Goal: Information Seeking & Learning: Learn about a topic

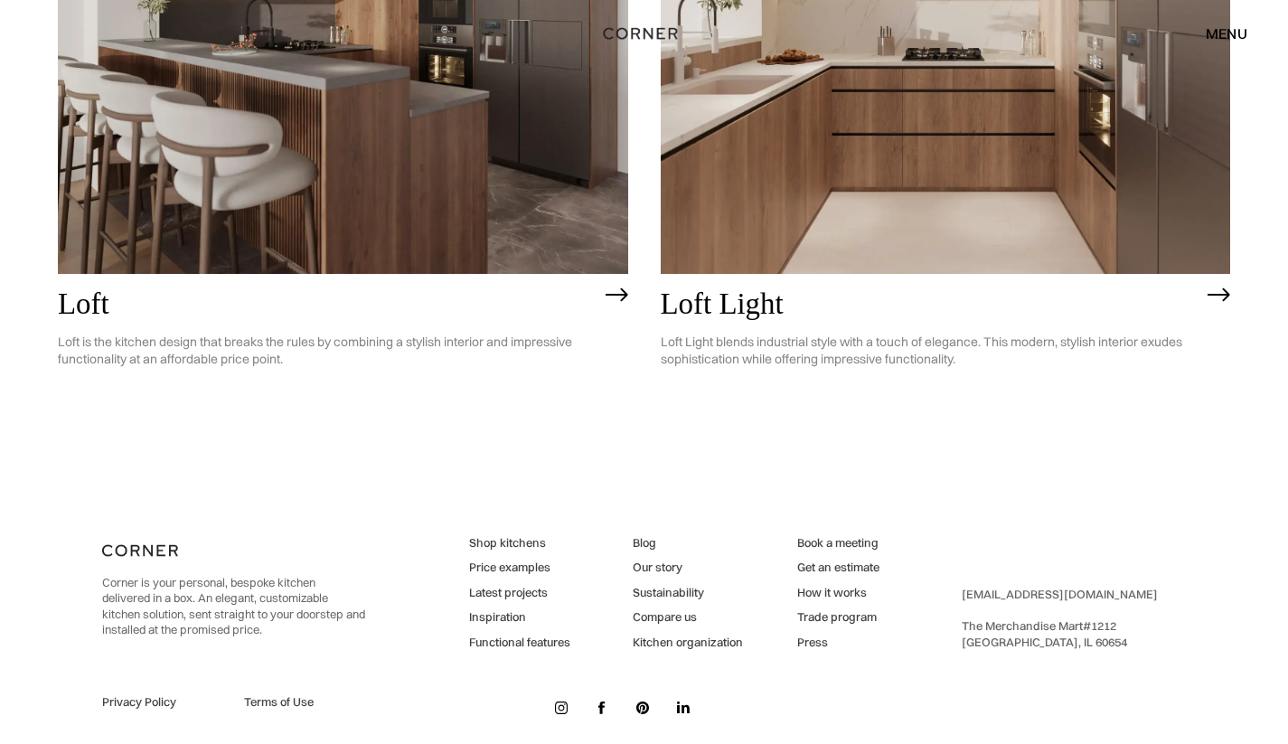
scroll to position [4736, 0]
click at [503, 610] on link "Inspiration" at bounding box center [519, 618] width 101 height 16
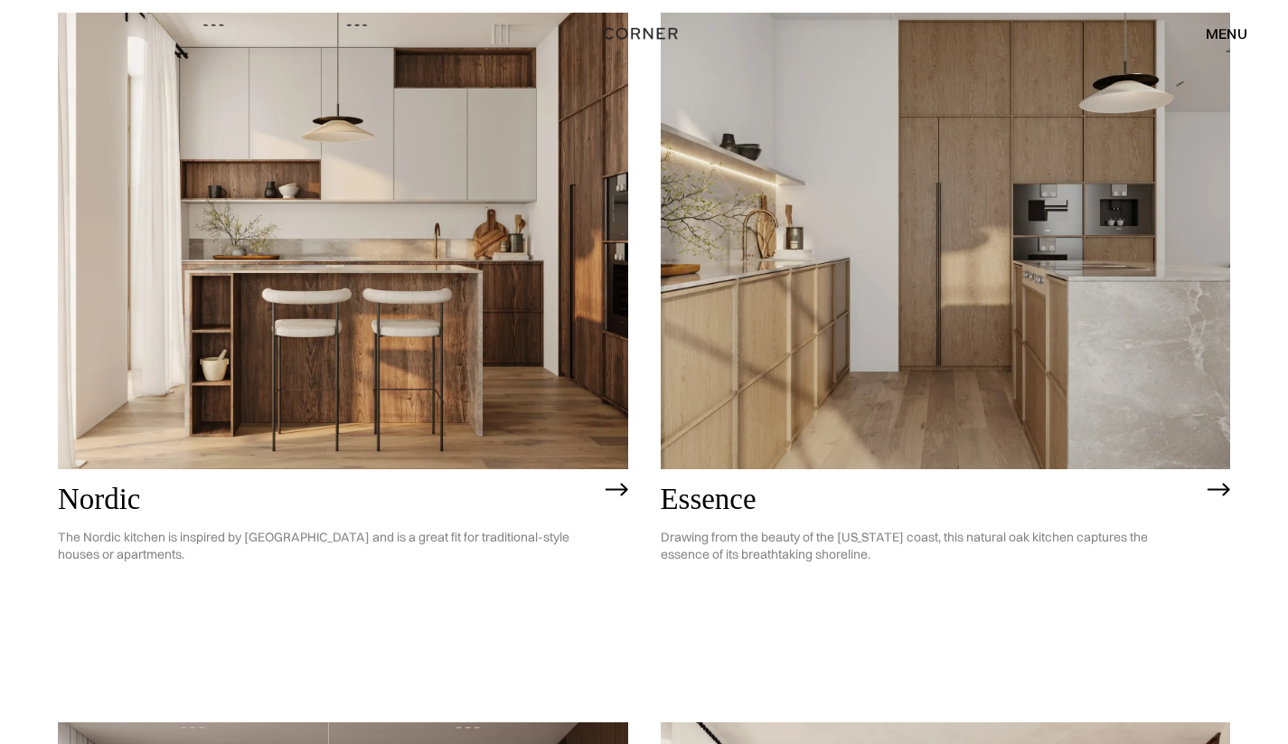
scroll to position [299, 0]
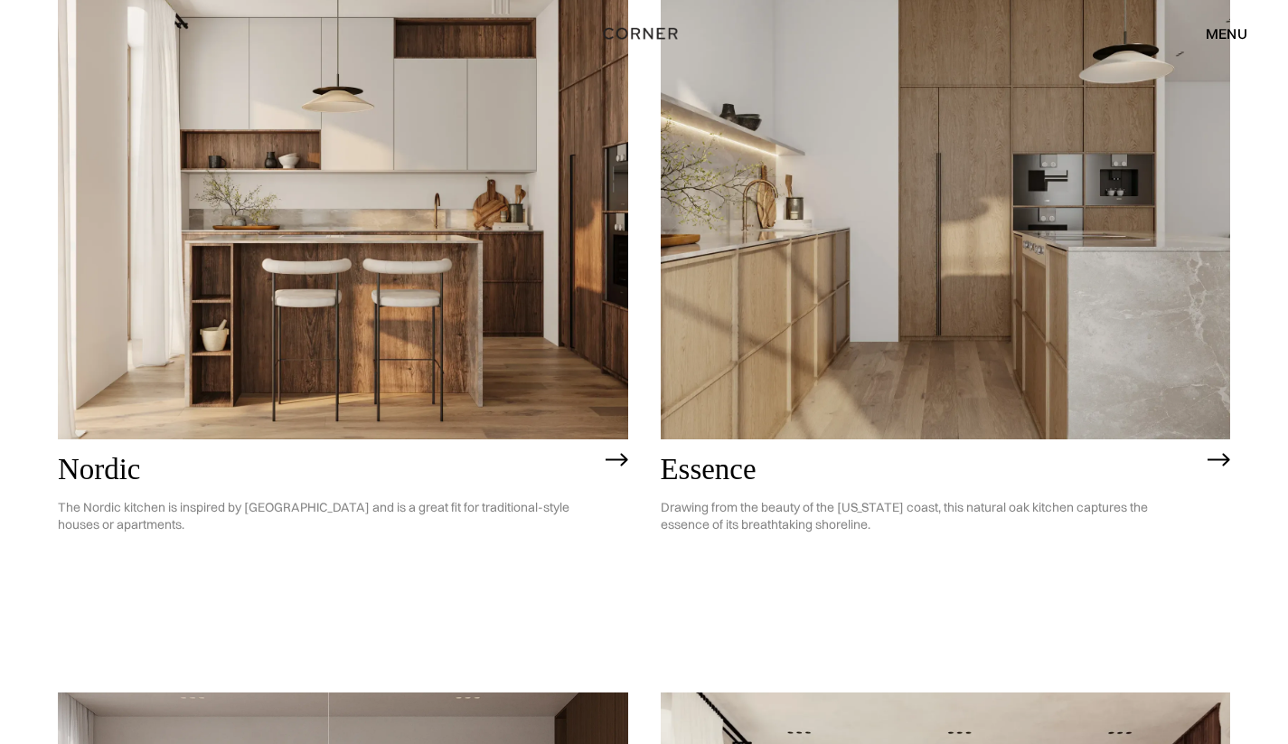
click at [951, 367] on img at bounding box center [946, 211] width 570 height 456
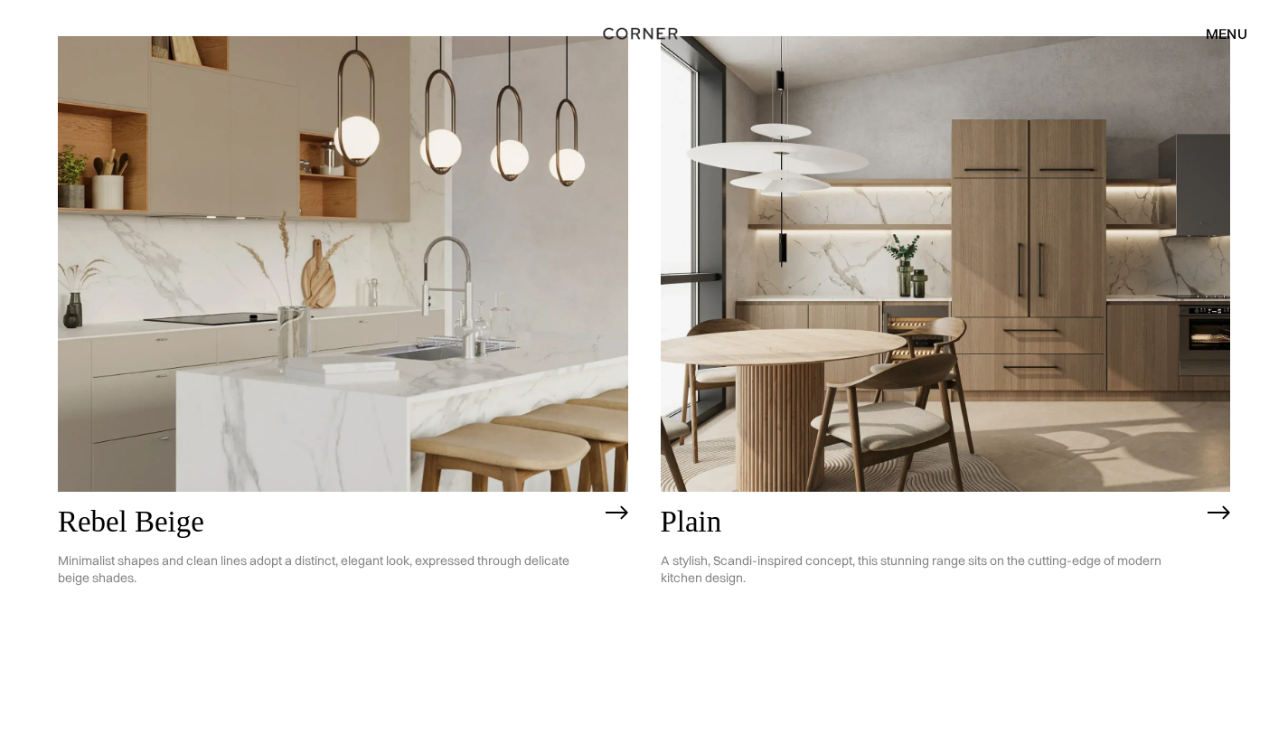
scroll to position [3814, 0]
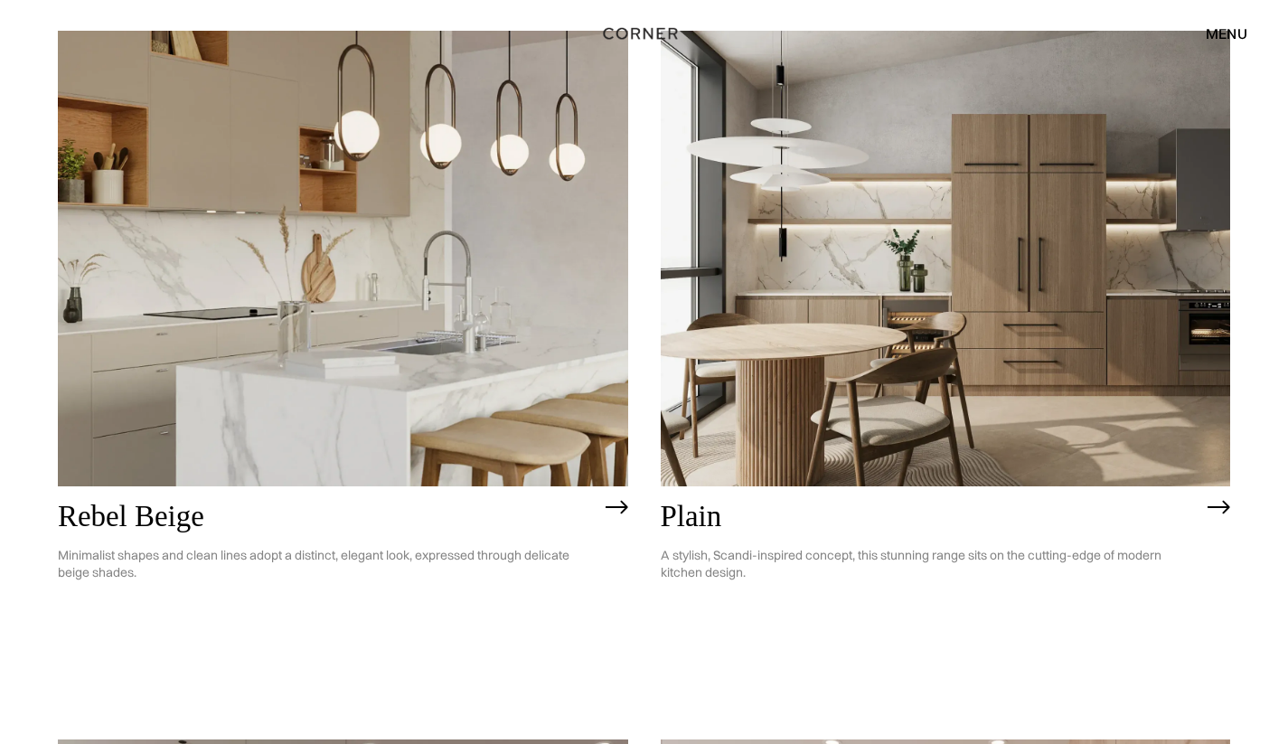
click at [914, 410] on img at bounding box center [946, 259] width 570 height 456
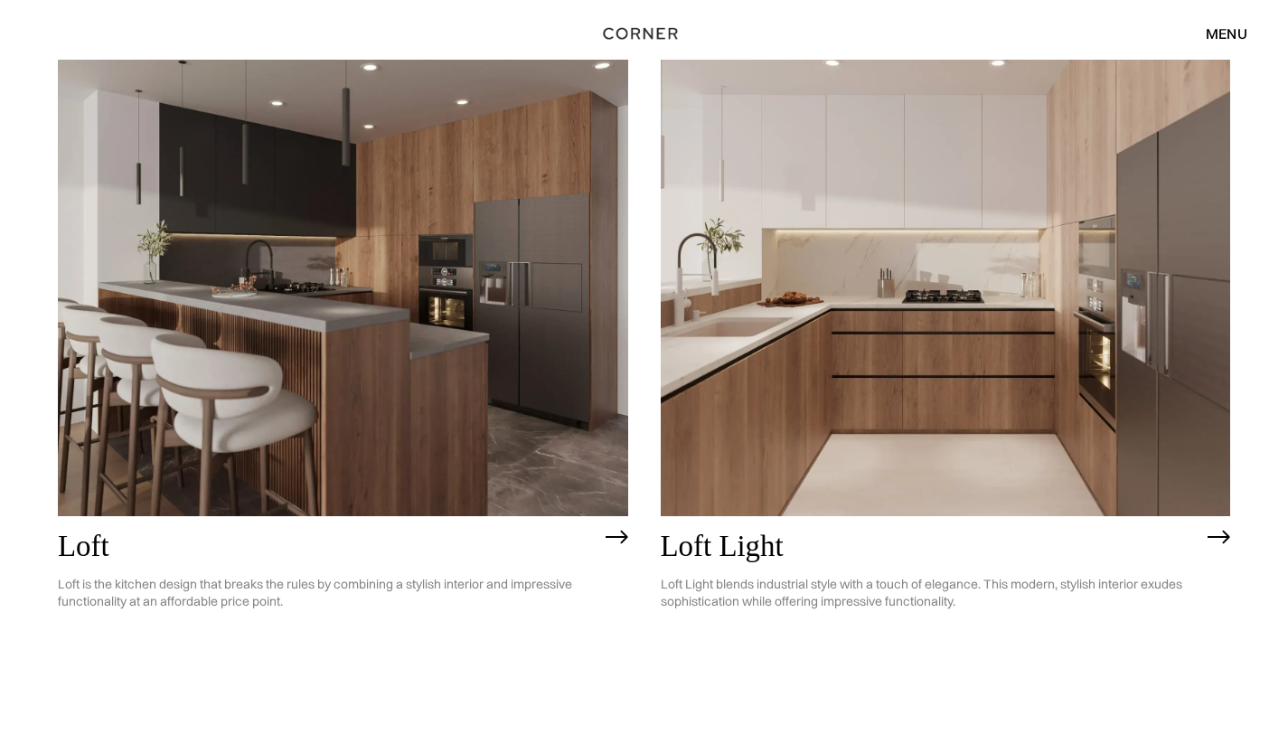
scroll to position [4503, 0]
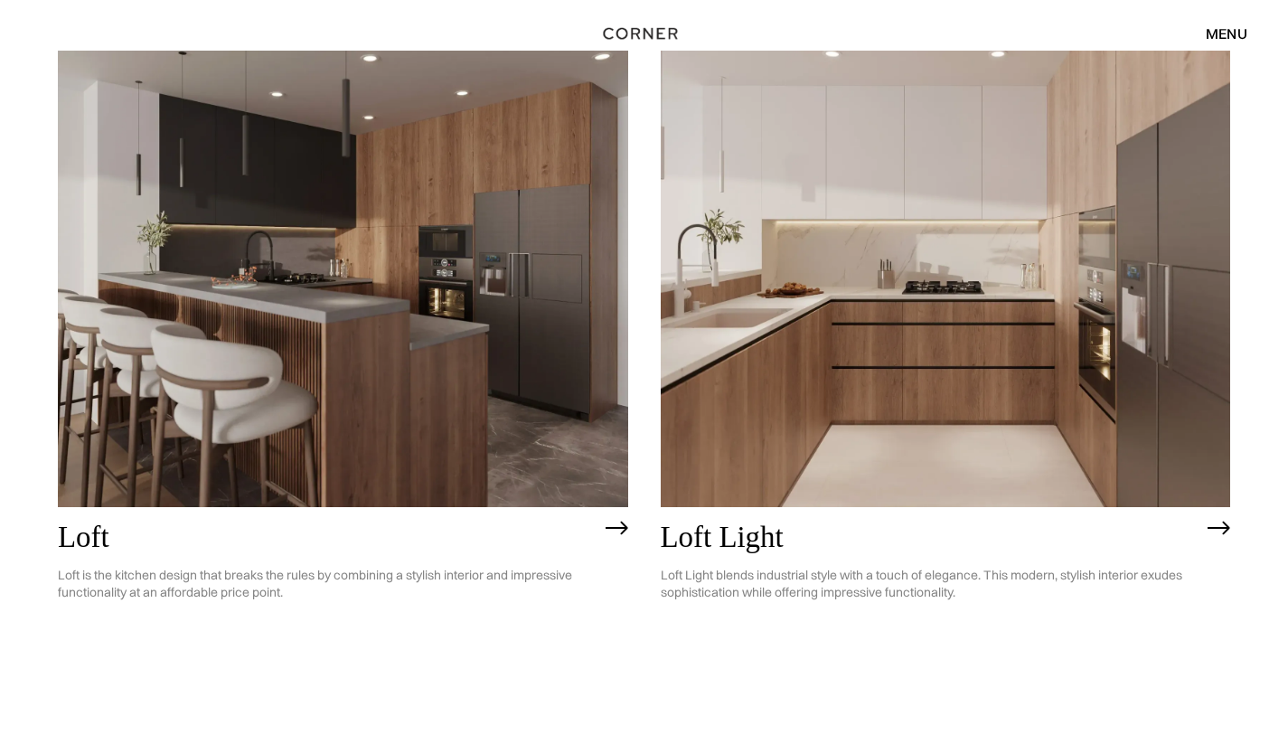
click at [434, 259] on img at bounding box center [343, 279] width 570 height 456
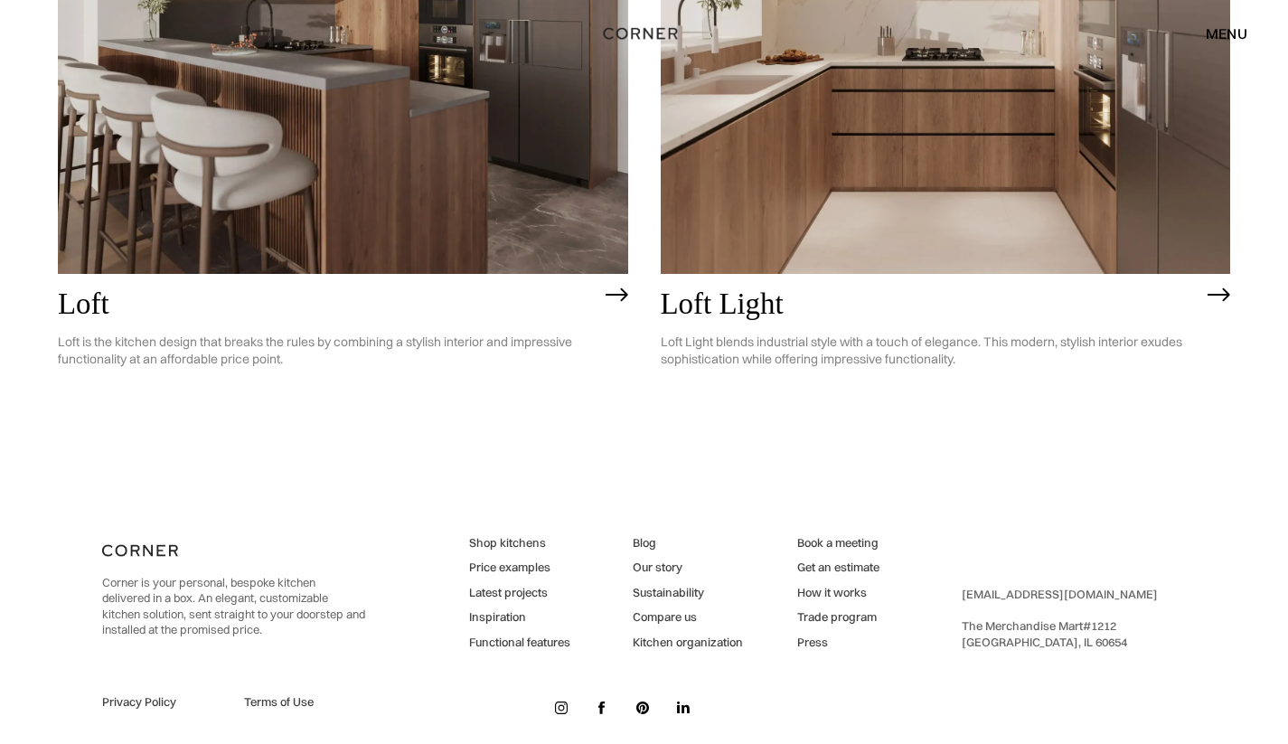
scroll to position [4736, 0]
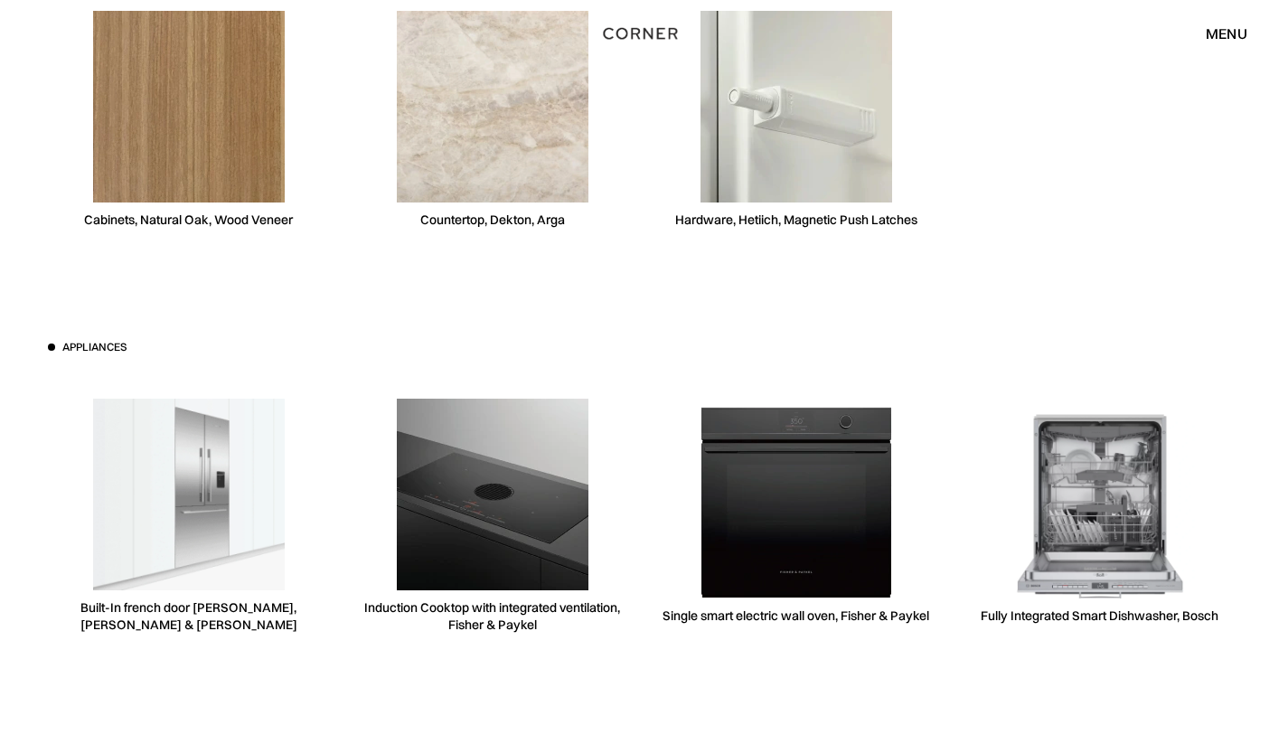
scroll to position [5176, 0]
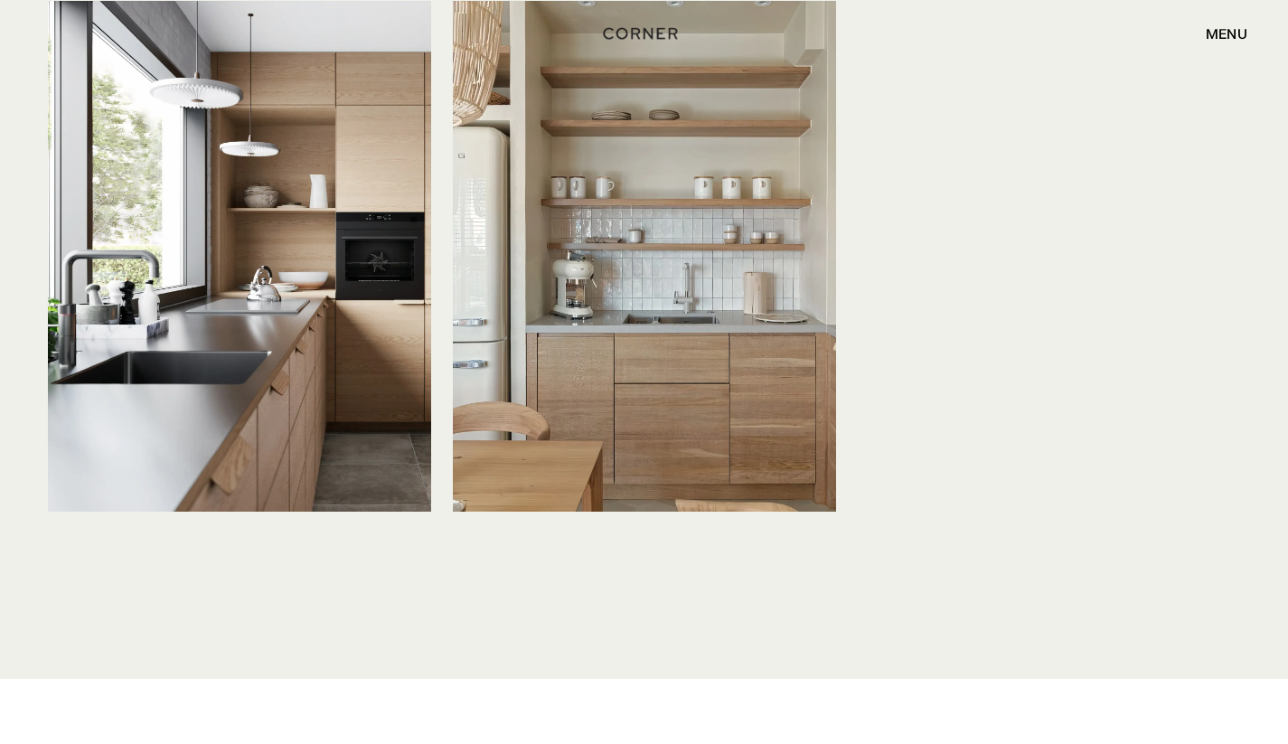
scroll to position [4527, 0]
click at [313, 260] on img at bounding box center [239, 255] width 383 height 511
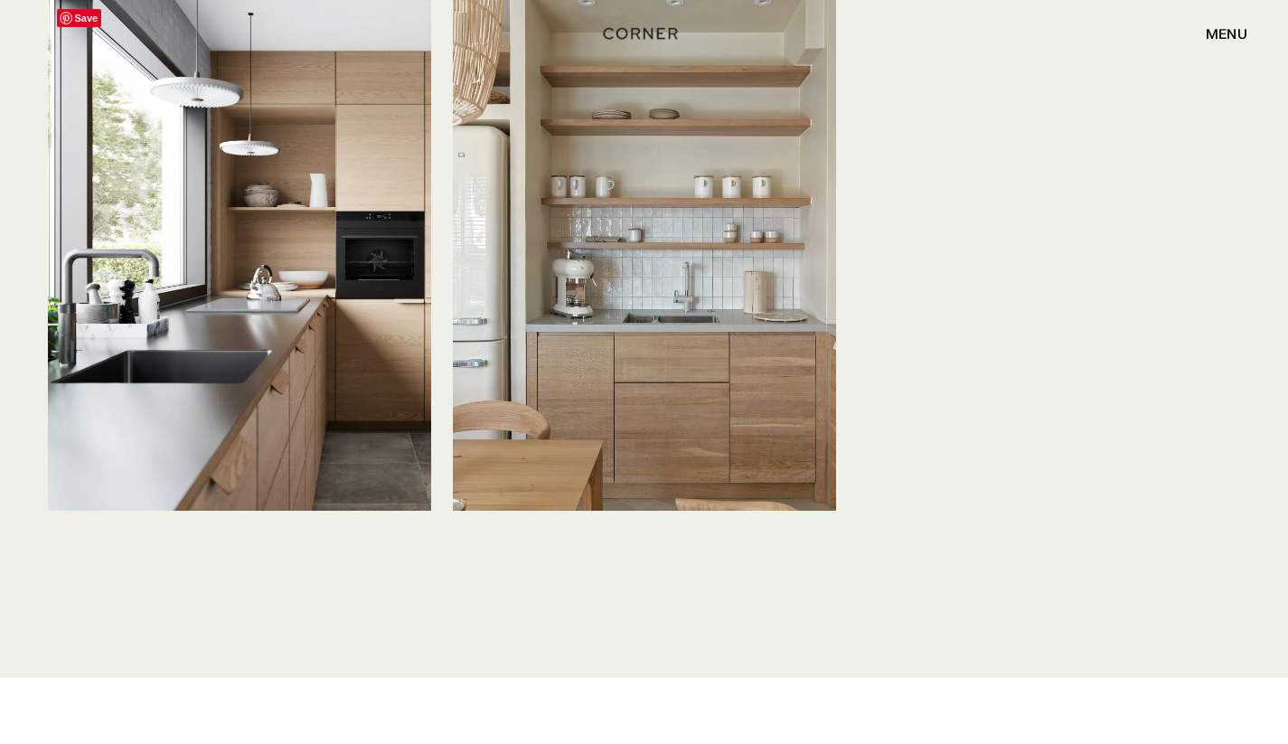
click at [313, 260] on img at bounding box center [239, 255] width 383 height 511
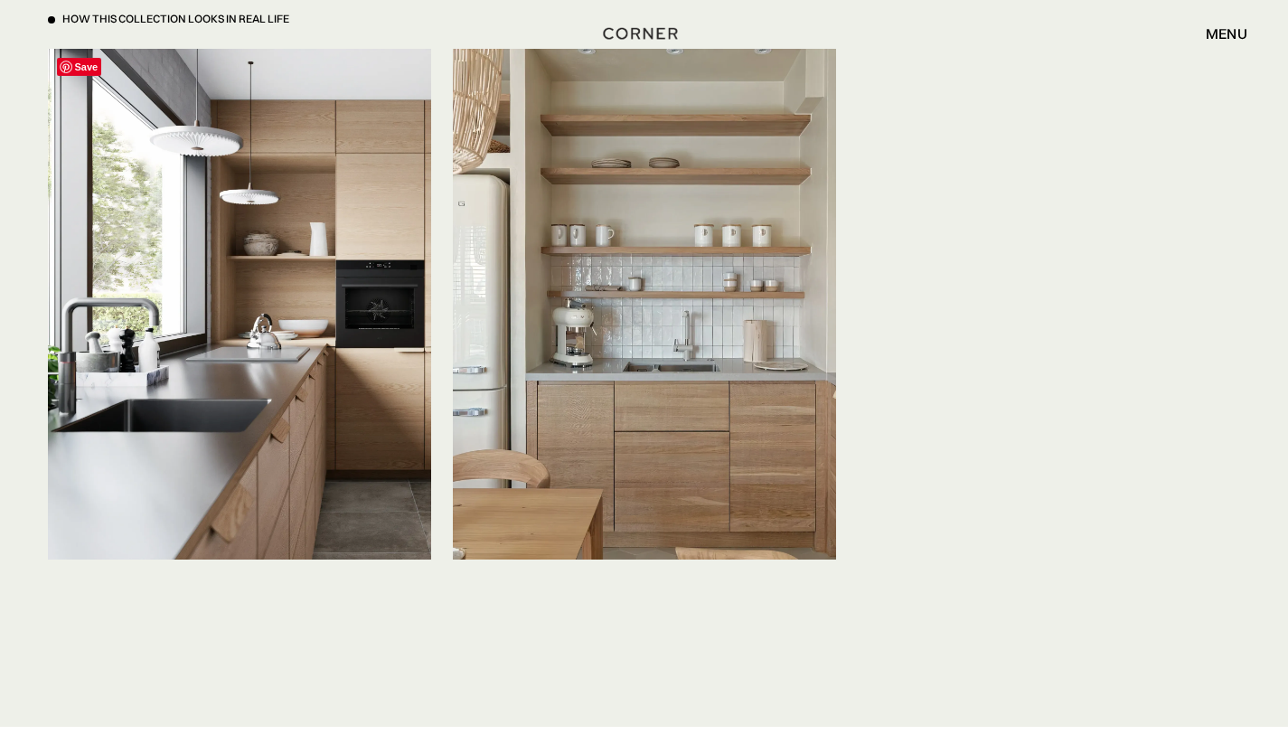
scroll to position [4492, 0]
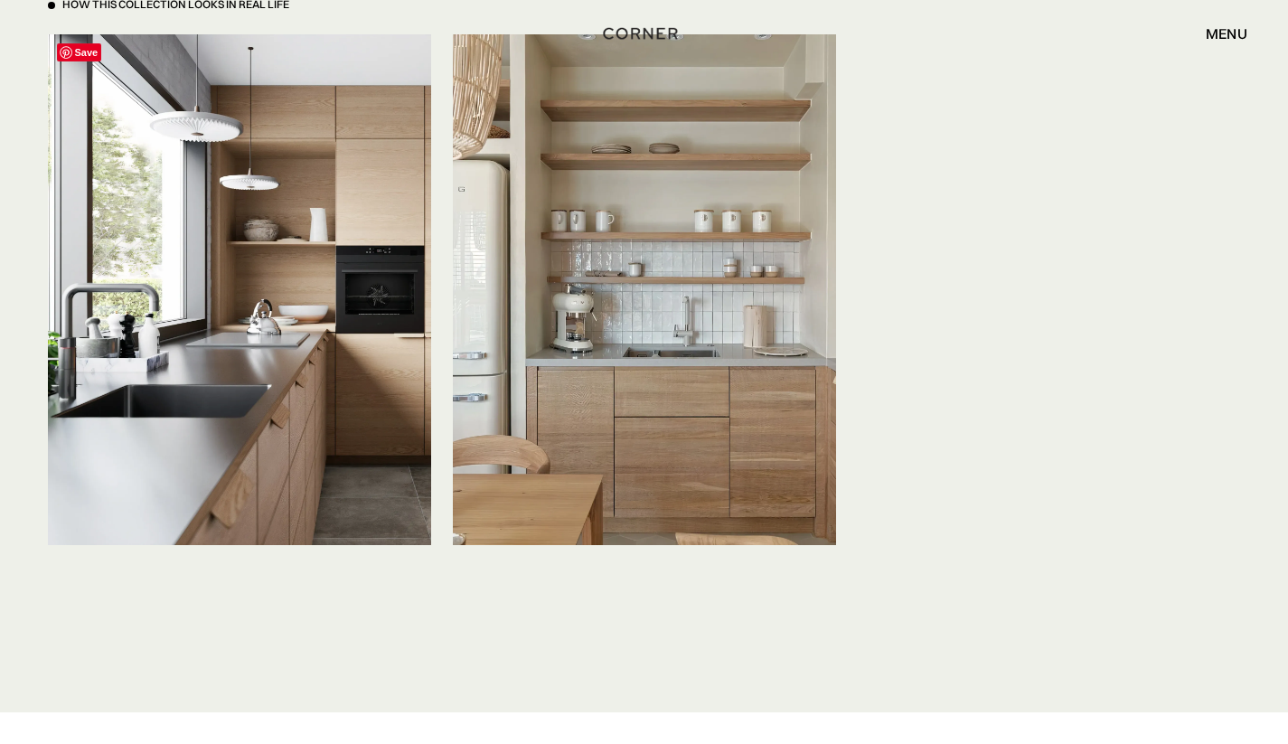
click at [313, 260] on img at bounding box center [239, 289] width 383 height 511
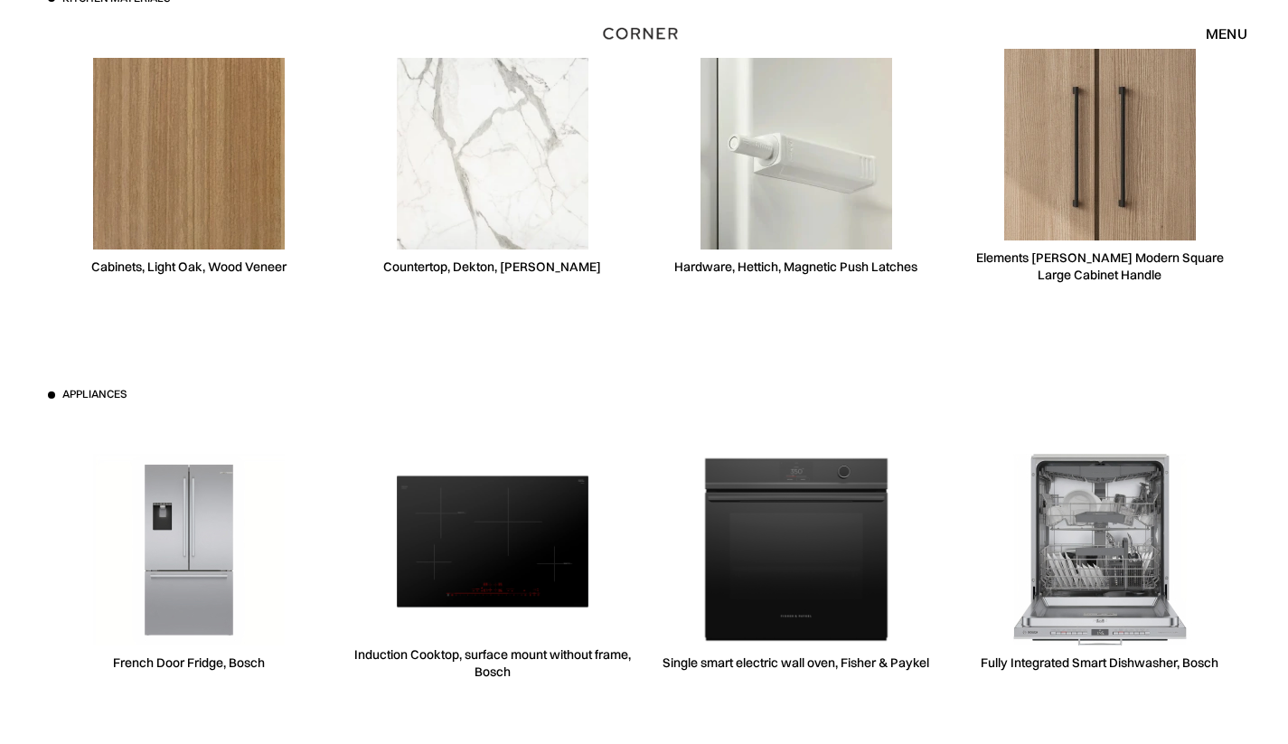
scroll to position [5352, 0]
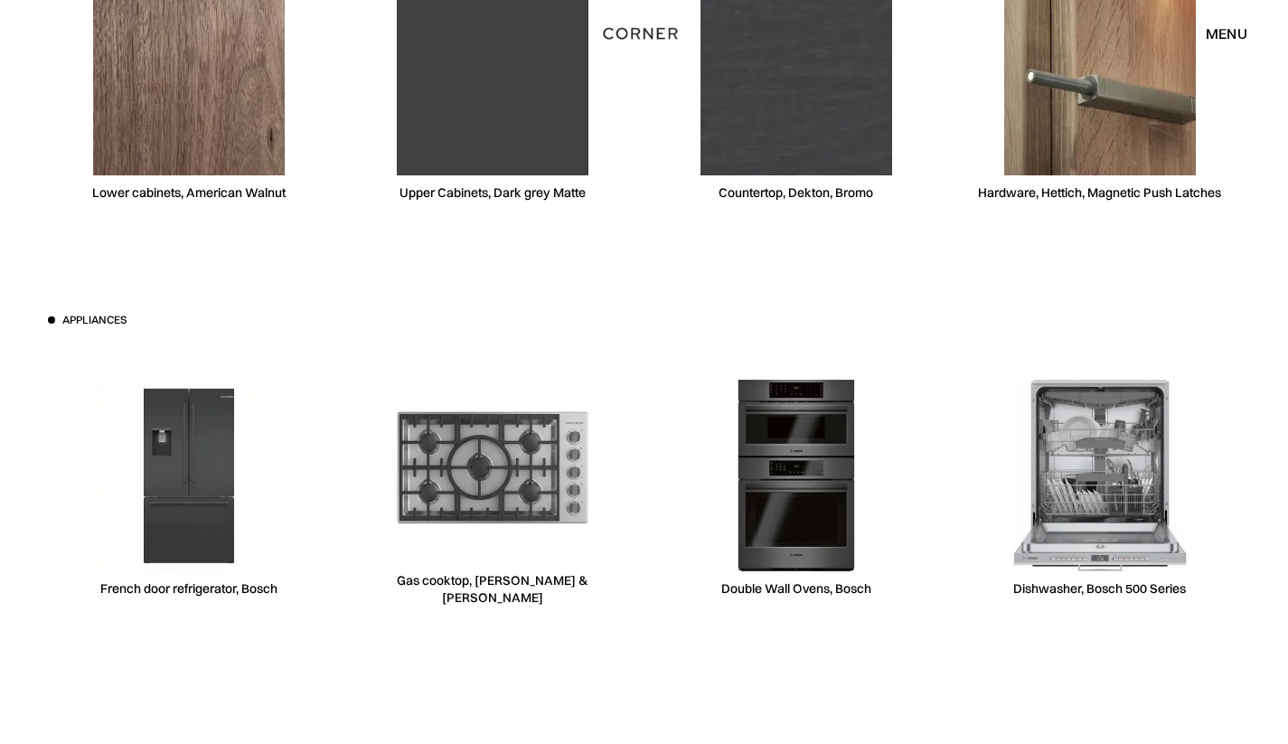
scroll to position [7111, 0]
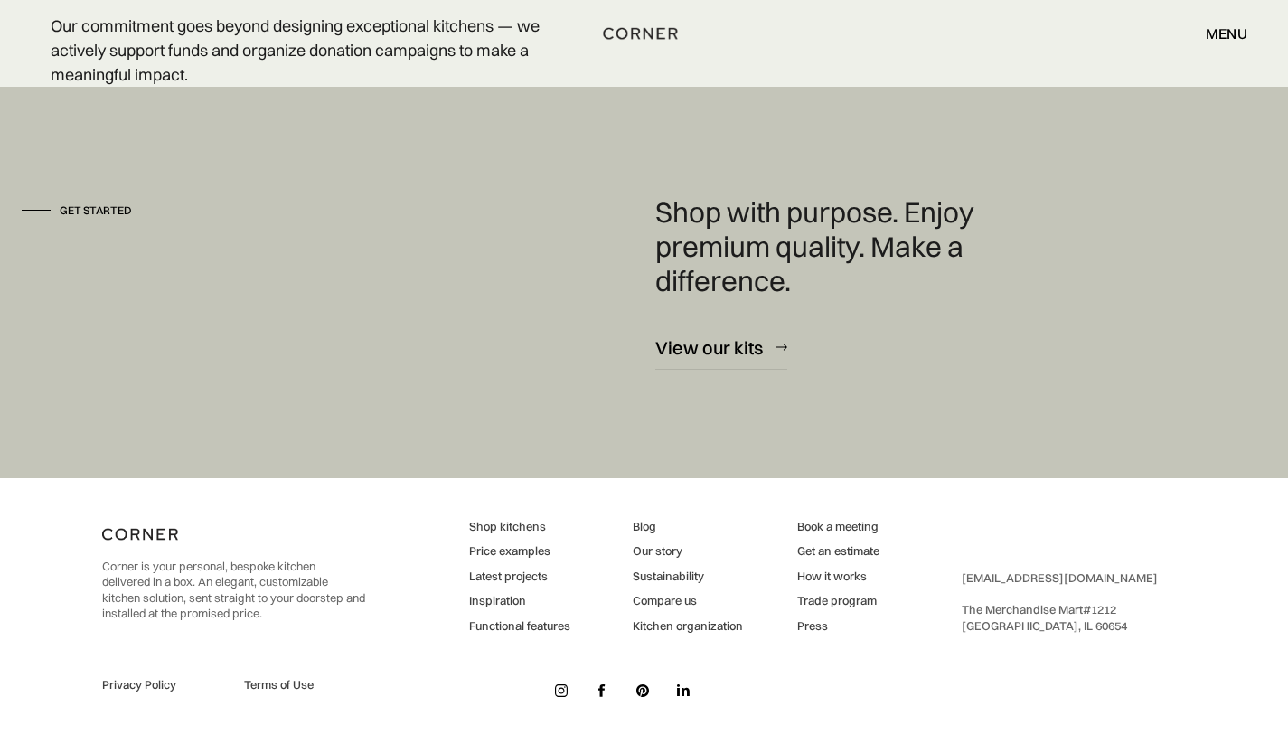
scroll to position [4457, 0]
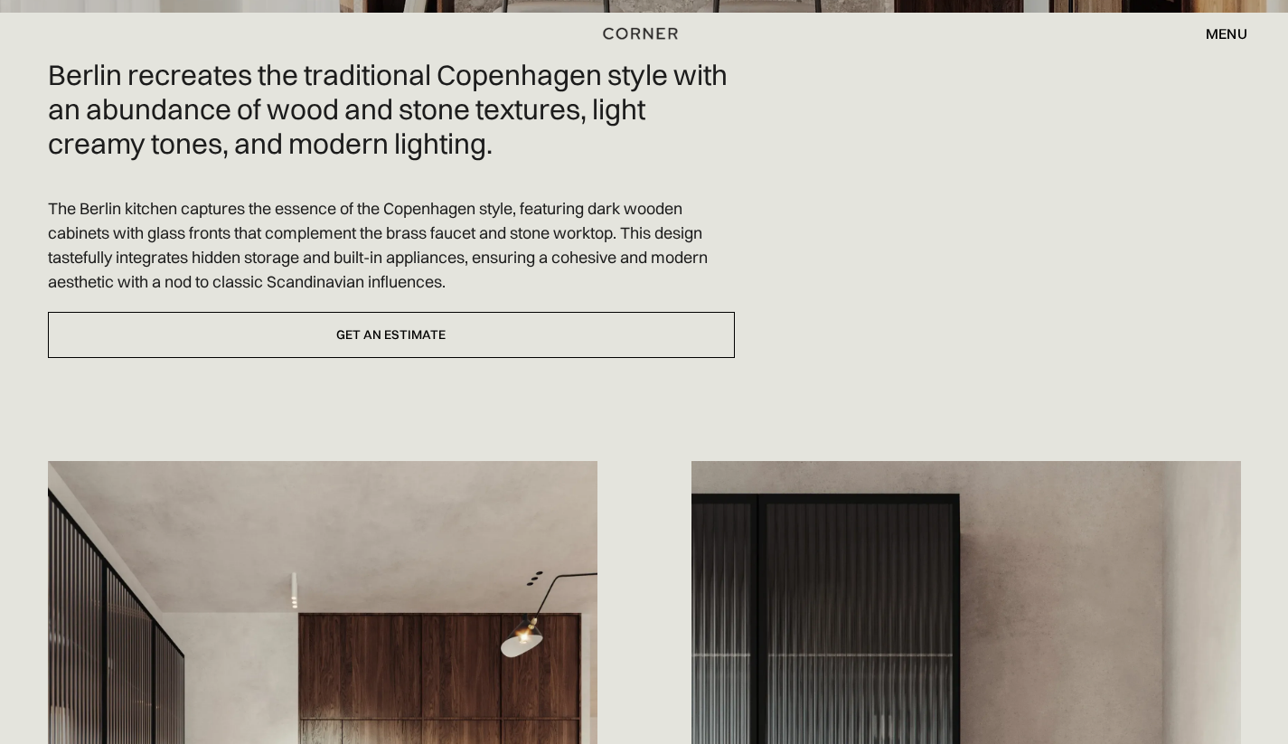
scroll to position [527, 0]
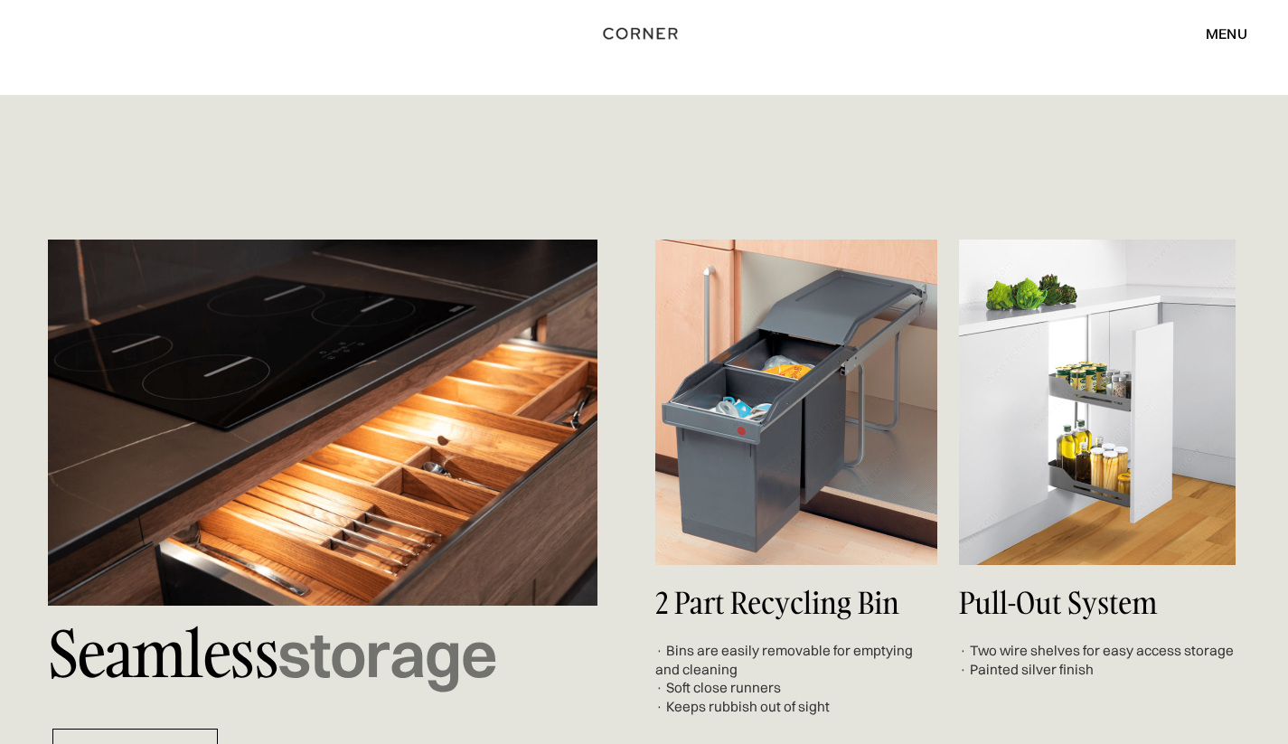
scroll to position [5987, 0]
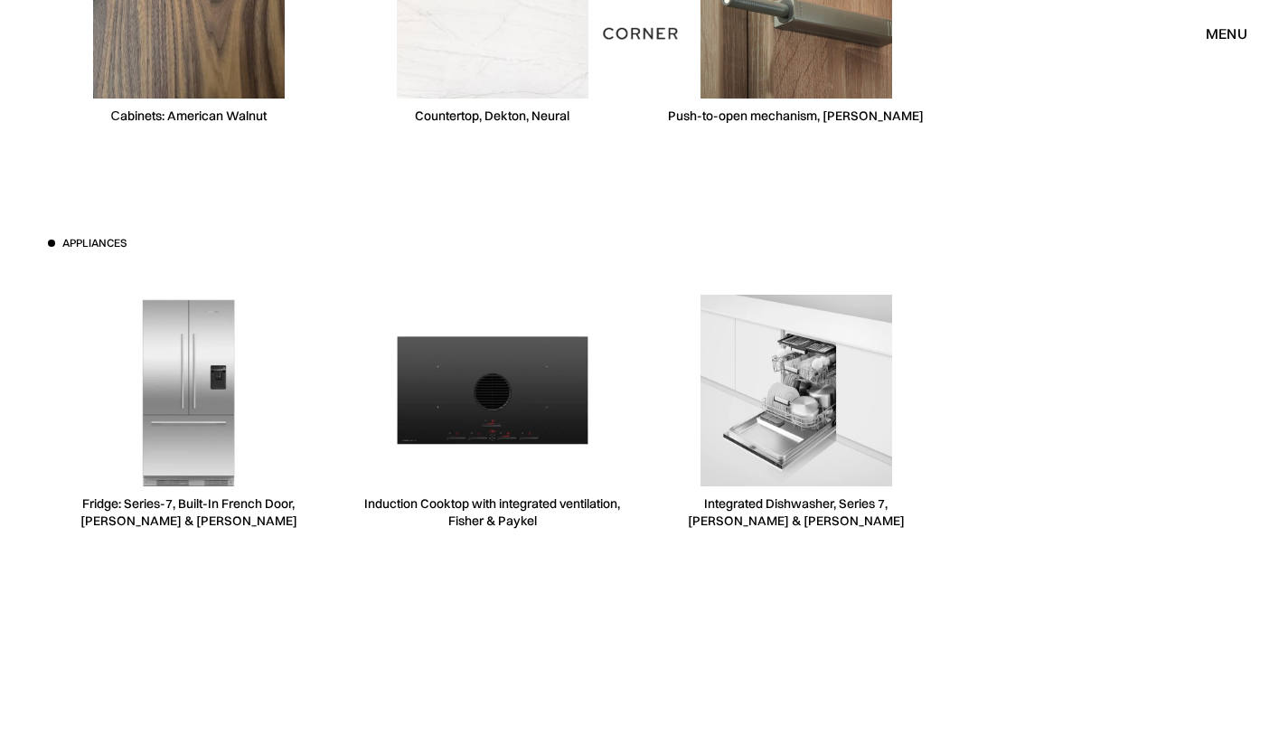
scroll to position [4603, 0]
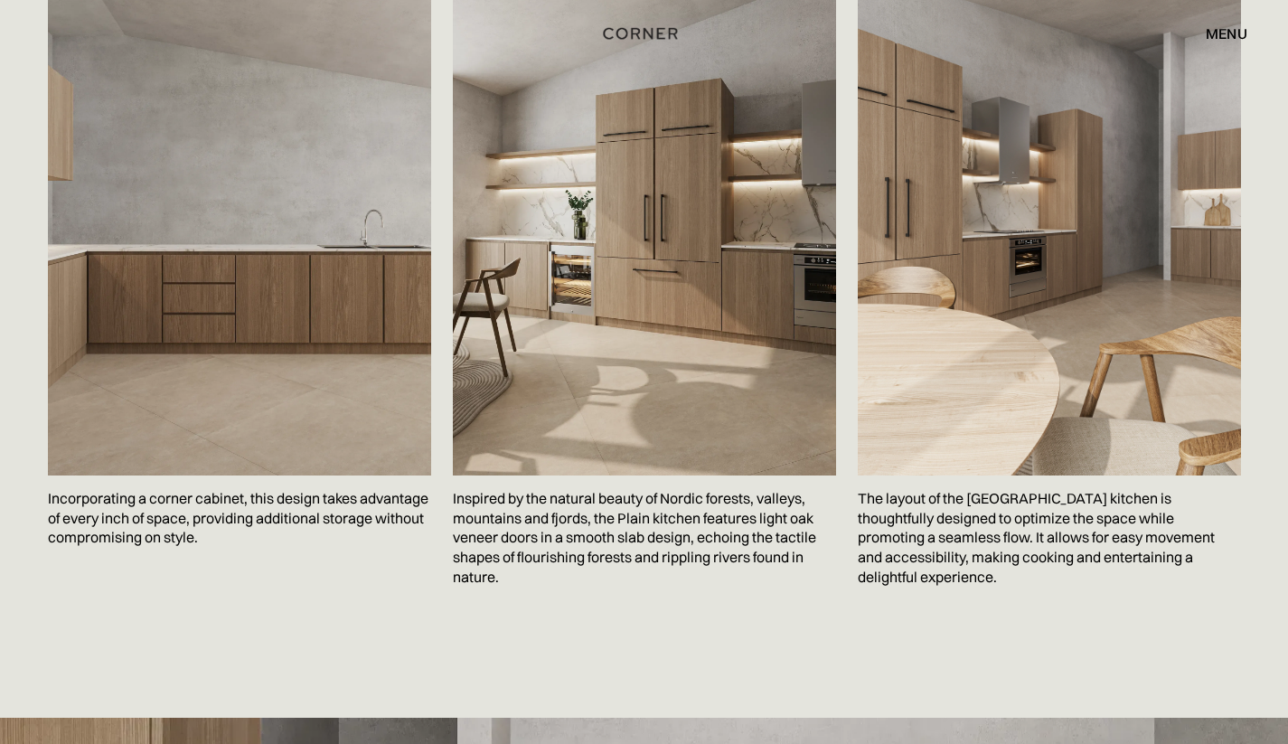
scroll to position [2995, 0]
click at [647, 305] on img at bounding box center [644, 214] width 383 height 523
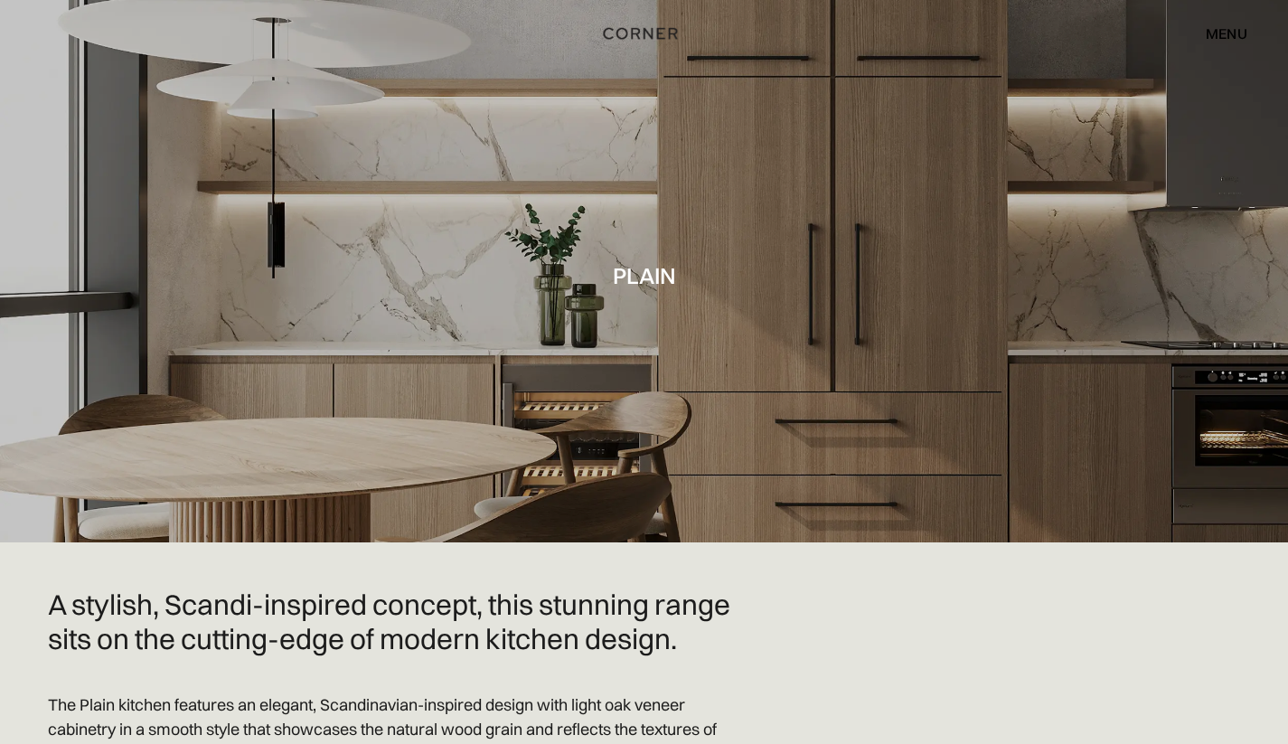
scroll to position [0, 0]
